Goal: Task Accomplishment & Management: Use online tool/utility

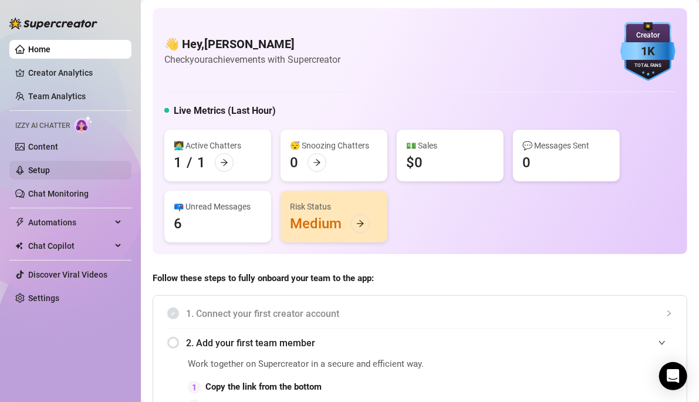
click at [48, 171] on link "Setup" at bounding box center [39, 169] width 22 height 9
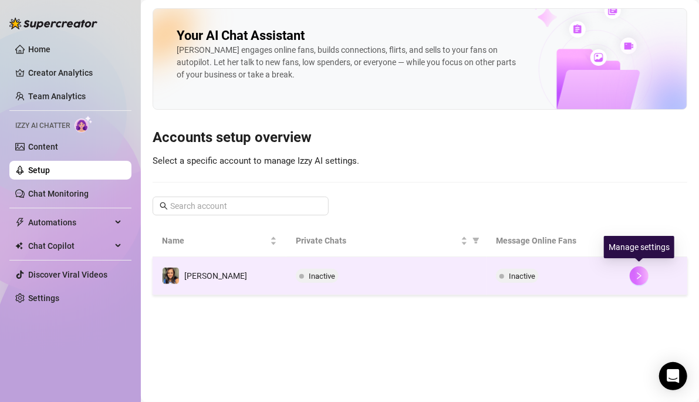
click at [418, 272] on icon "right" at bounding box center [639, 276] width 8 height 8
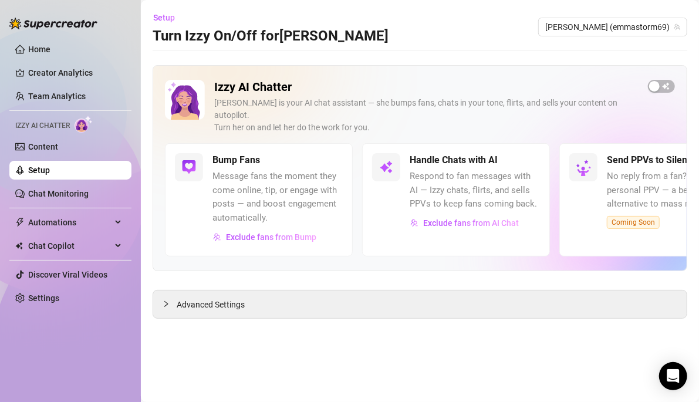
click at [418, 153] on h5 "Handle Chats with AI" at bounding box center [454, 160] width 88 height 14
click at [418, 92] on span "button" at bounding box center [661, 86] width 27 height 13
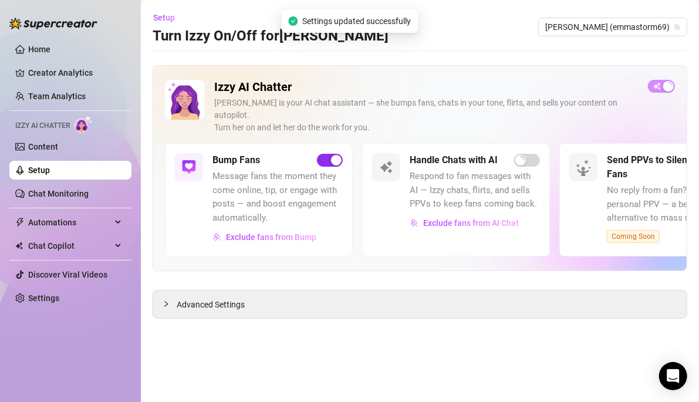
click at [326, 154] on span "button" at bounding box center [330, 160] width 26 height 13
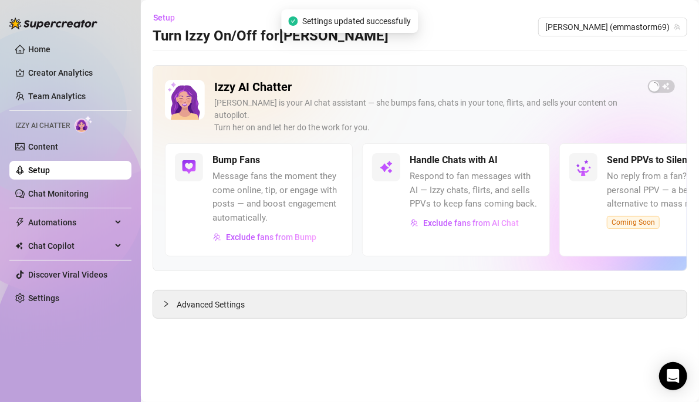
click at [418, 78] on div "Izzy AI Chatter [PERSON_NAME] is your AI chat assistant — she bumps fans, chats…" at bounding box center [420, 168] width 535 height 206
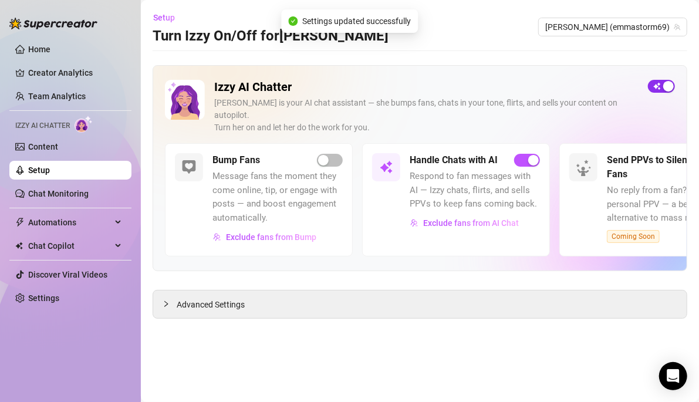
click at [418, 86] on div "button" at bounding box center [668, 86] width 11 height 11
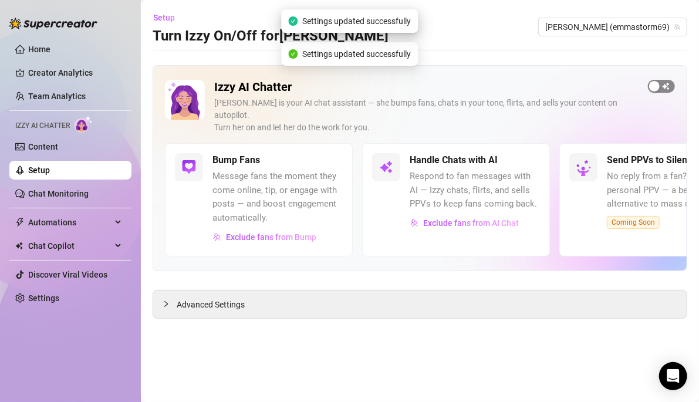
click at [418, 86] on span "button" at bounding box center [661, 86] width 27 height 13
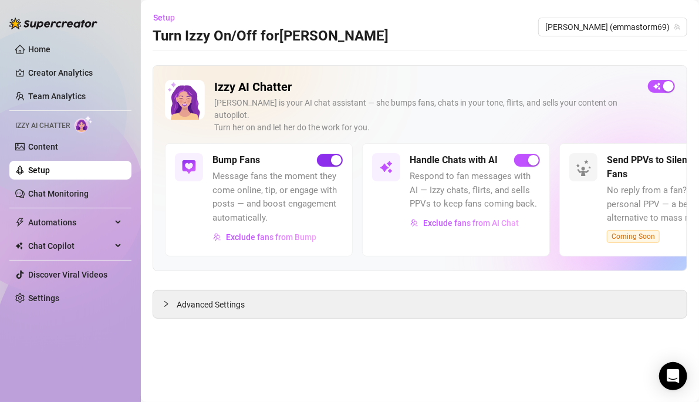
click at [321, 154] on span "button" at bounding box center [330, 160] width 26 height 13
